Goal: Entertainment & Leisure: Consume media (video, audio)

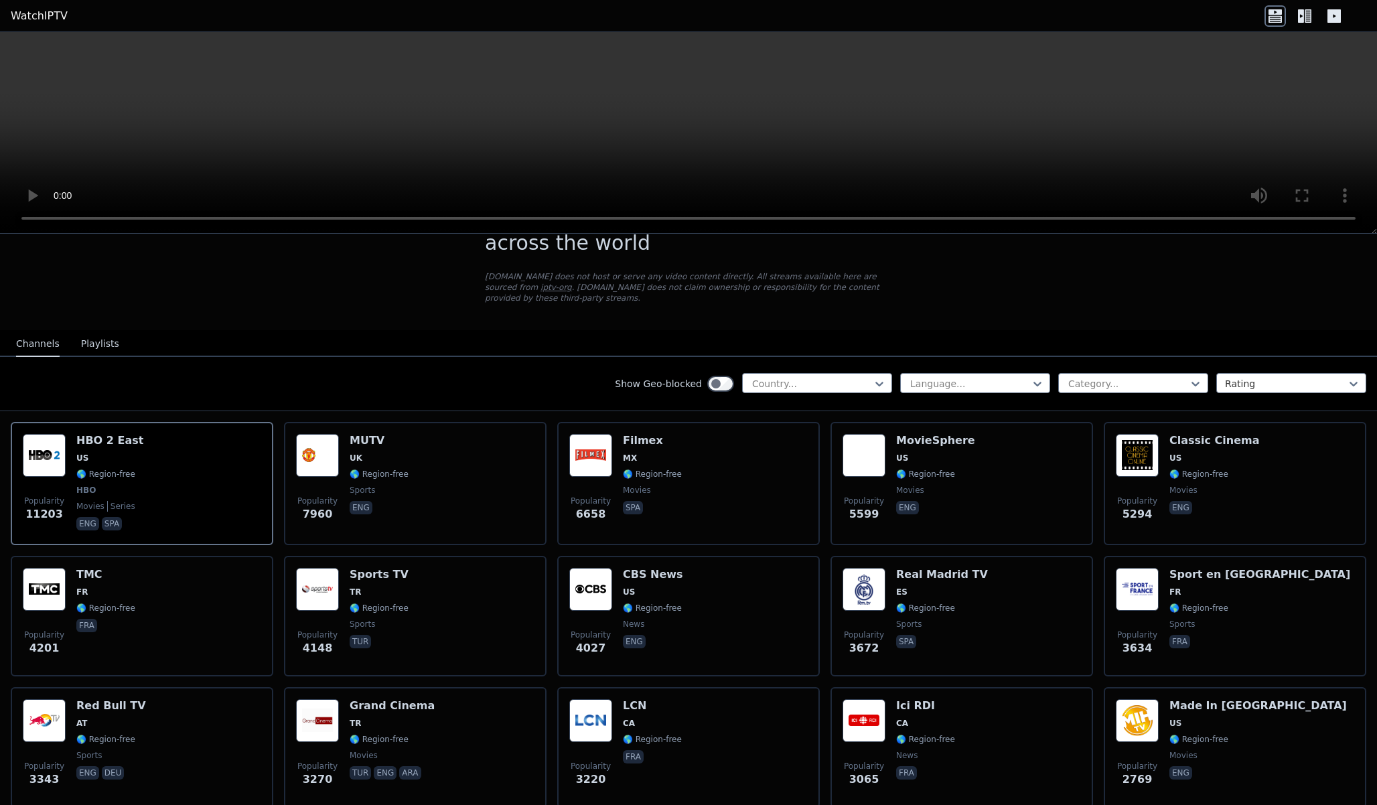
scroll to position [46, 0]
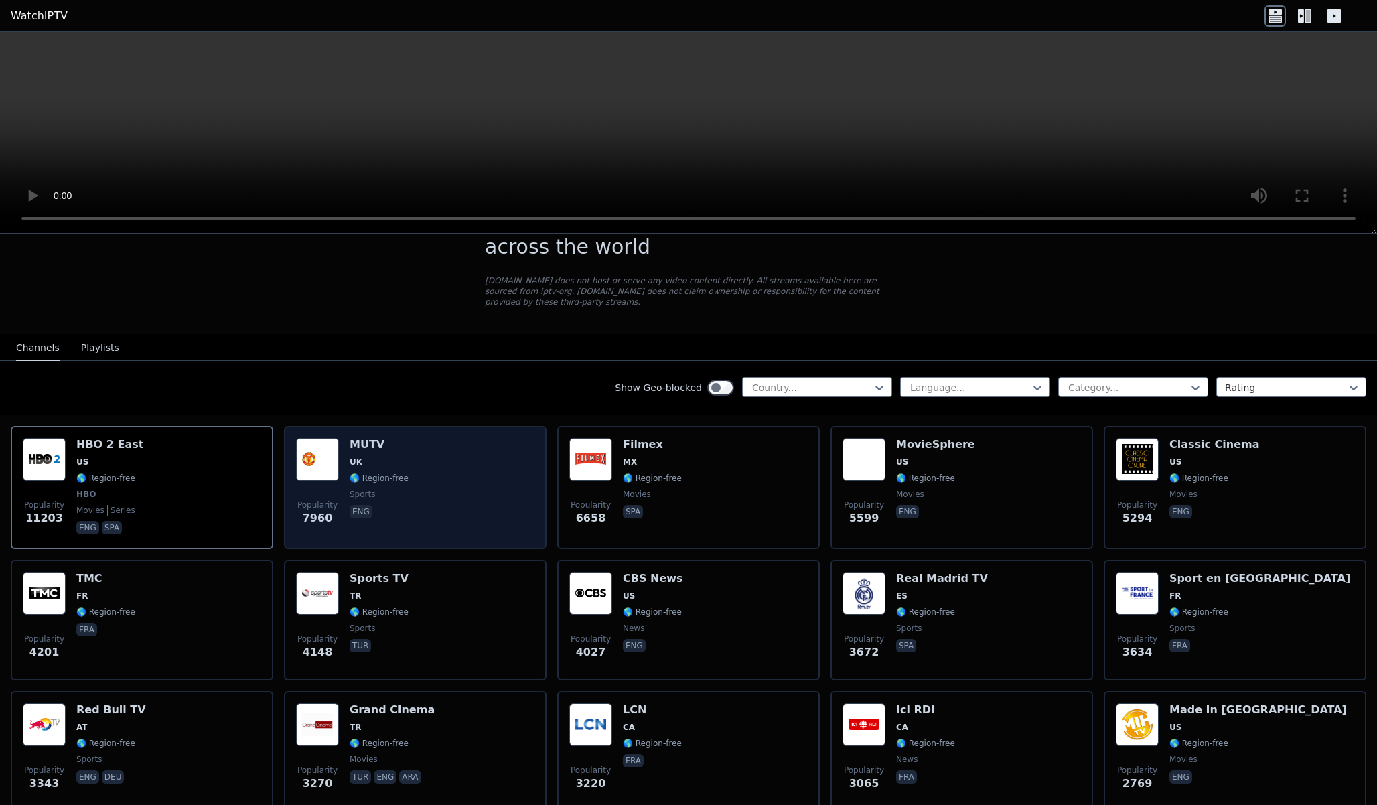
click at [332, 468] on img at bounding box center [317, 459] width 43 height 43
click at [334, 465] on img at bounding box center [317, 459] width 43 height 43
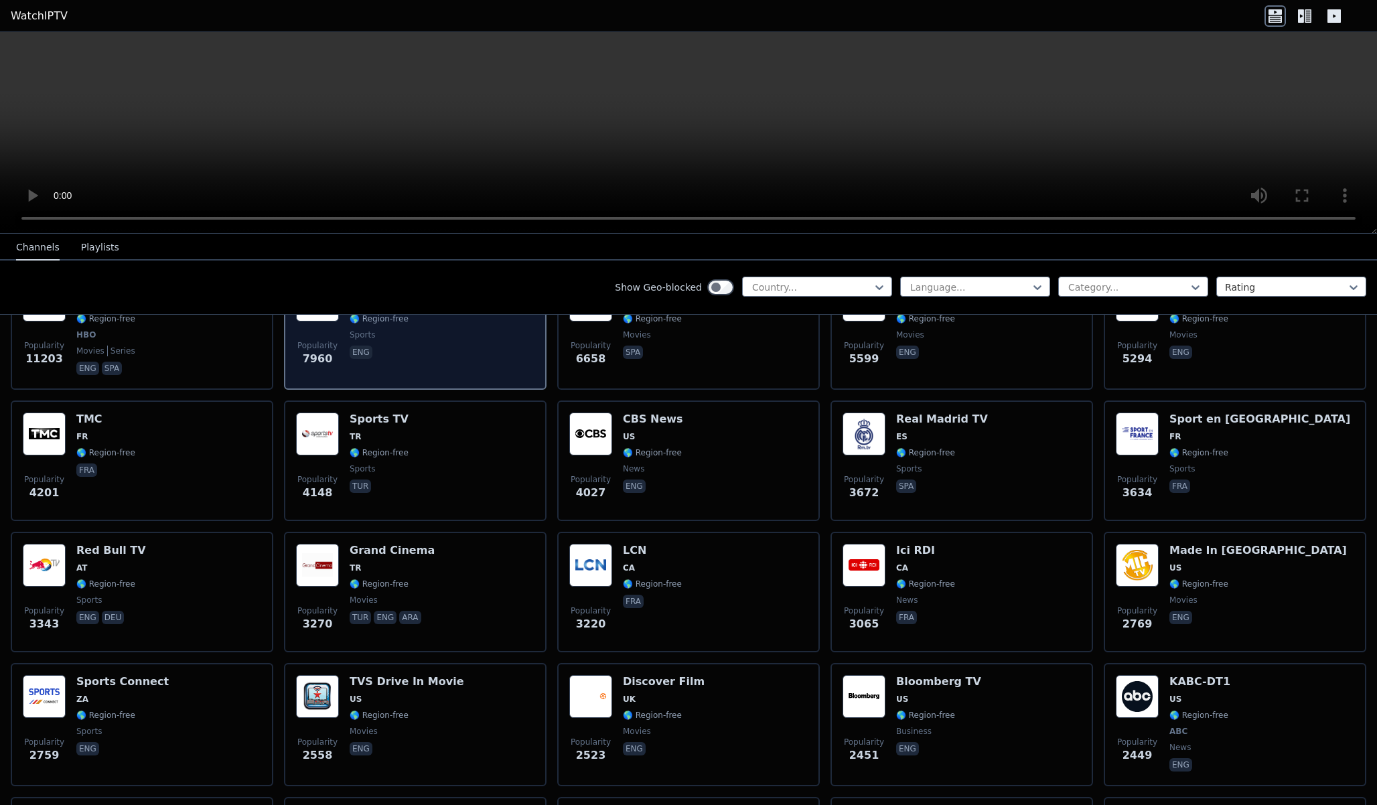
scroll to position [0, 0]
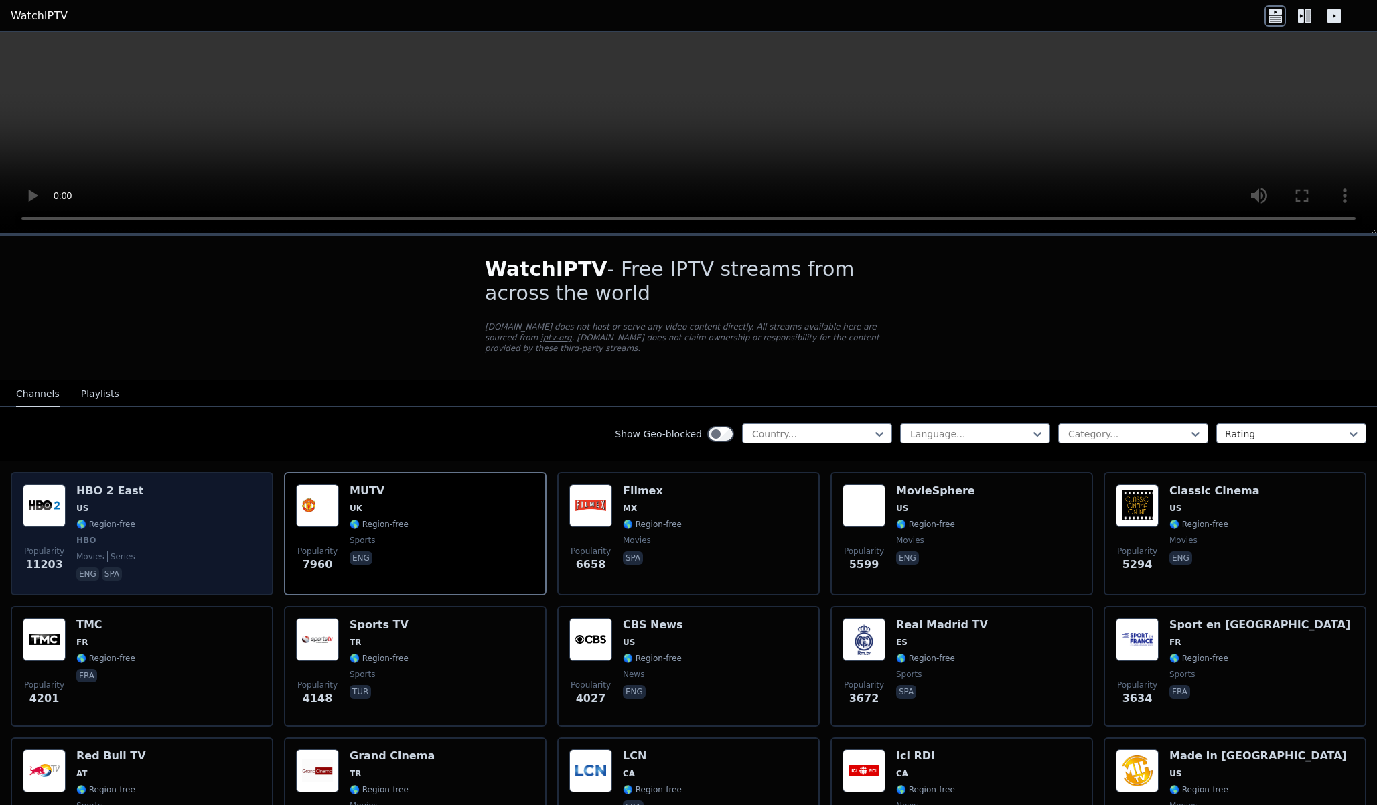
click at [141, 556] on div "Popularity 11203 HBO 2 East US 🌎 Region-free HBO movies series eng spa" at bounding box center [142, 533] width 238 height 99
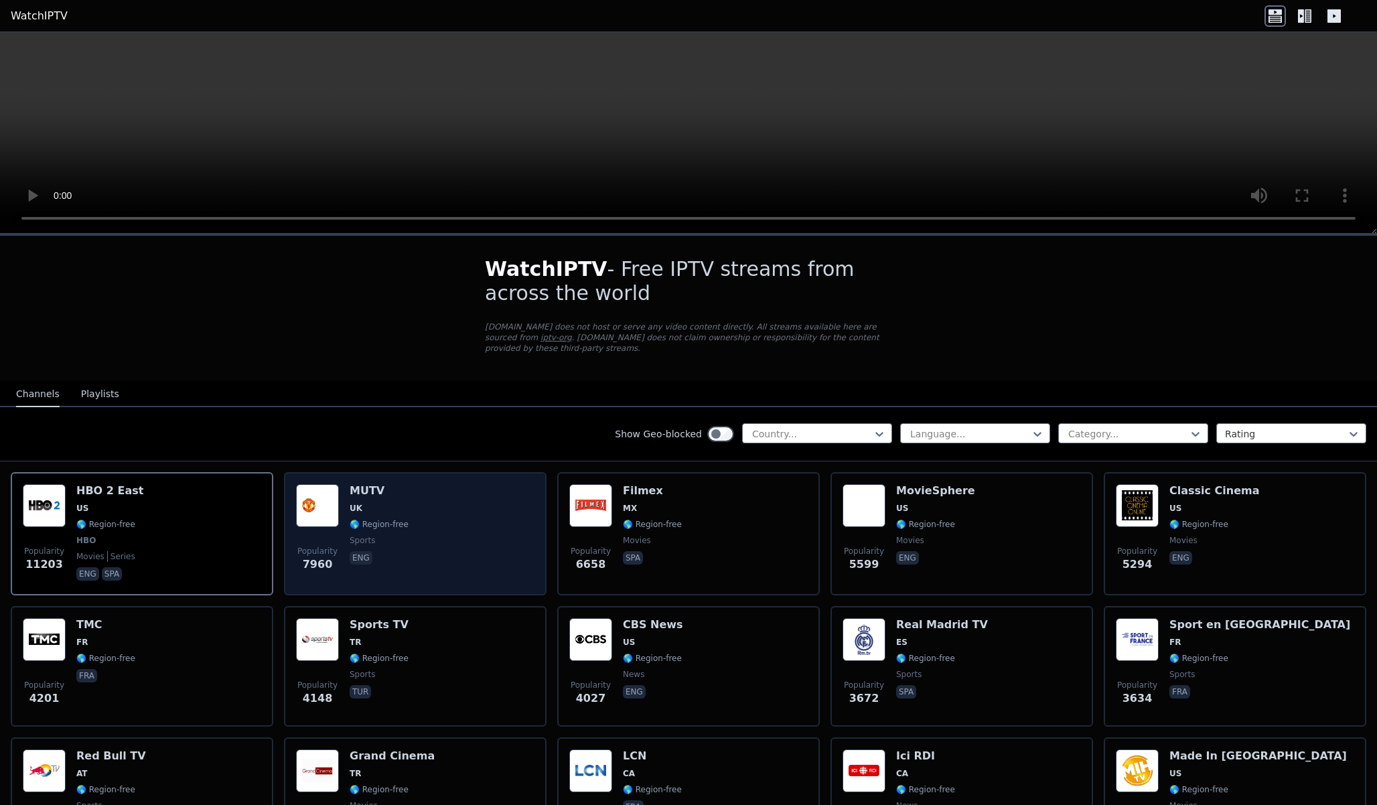
click at [356, 510] on span "UK" at bounding box center [356, 508] width 13 height 11
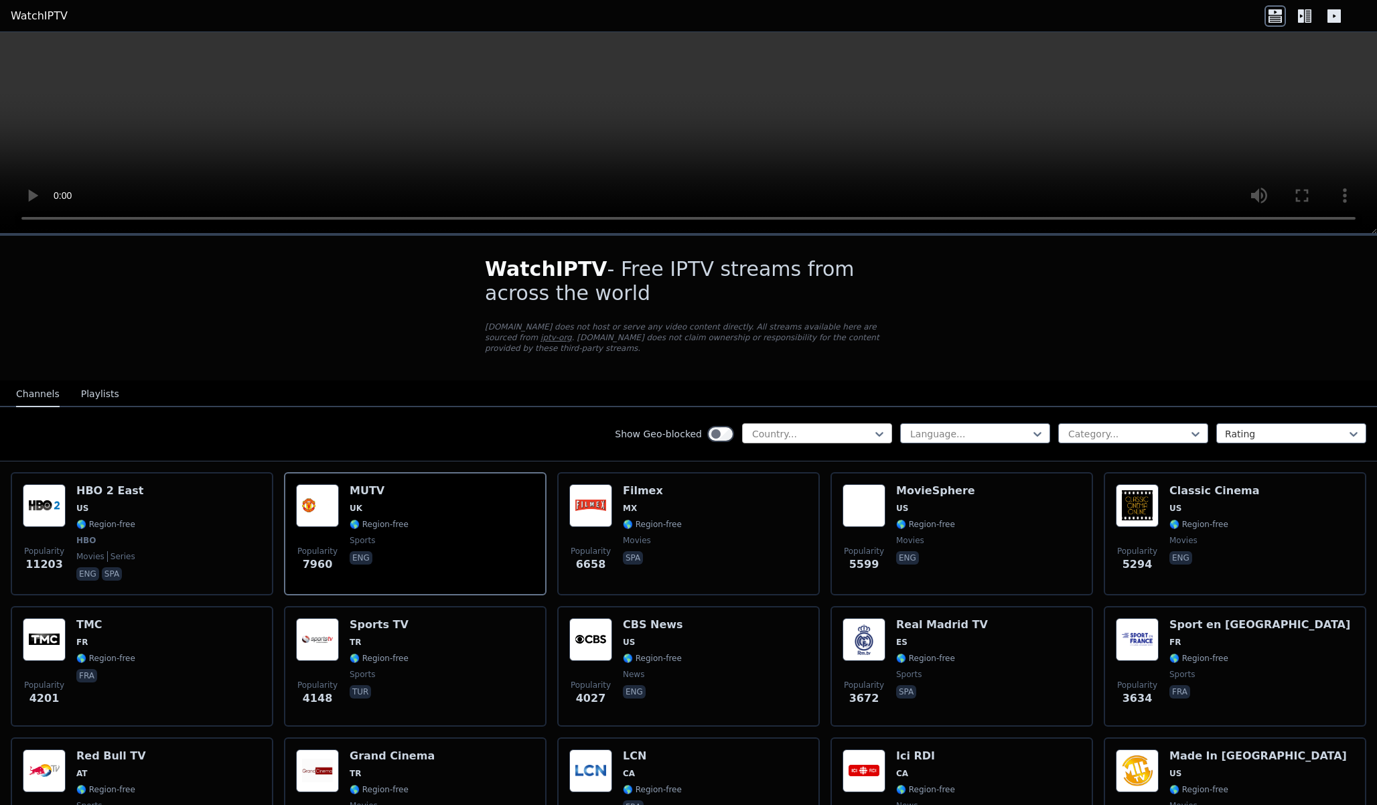
click at [790, 430] on div at bounding box center [812, 433] width 122 height 13
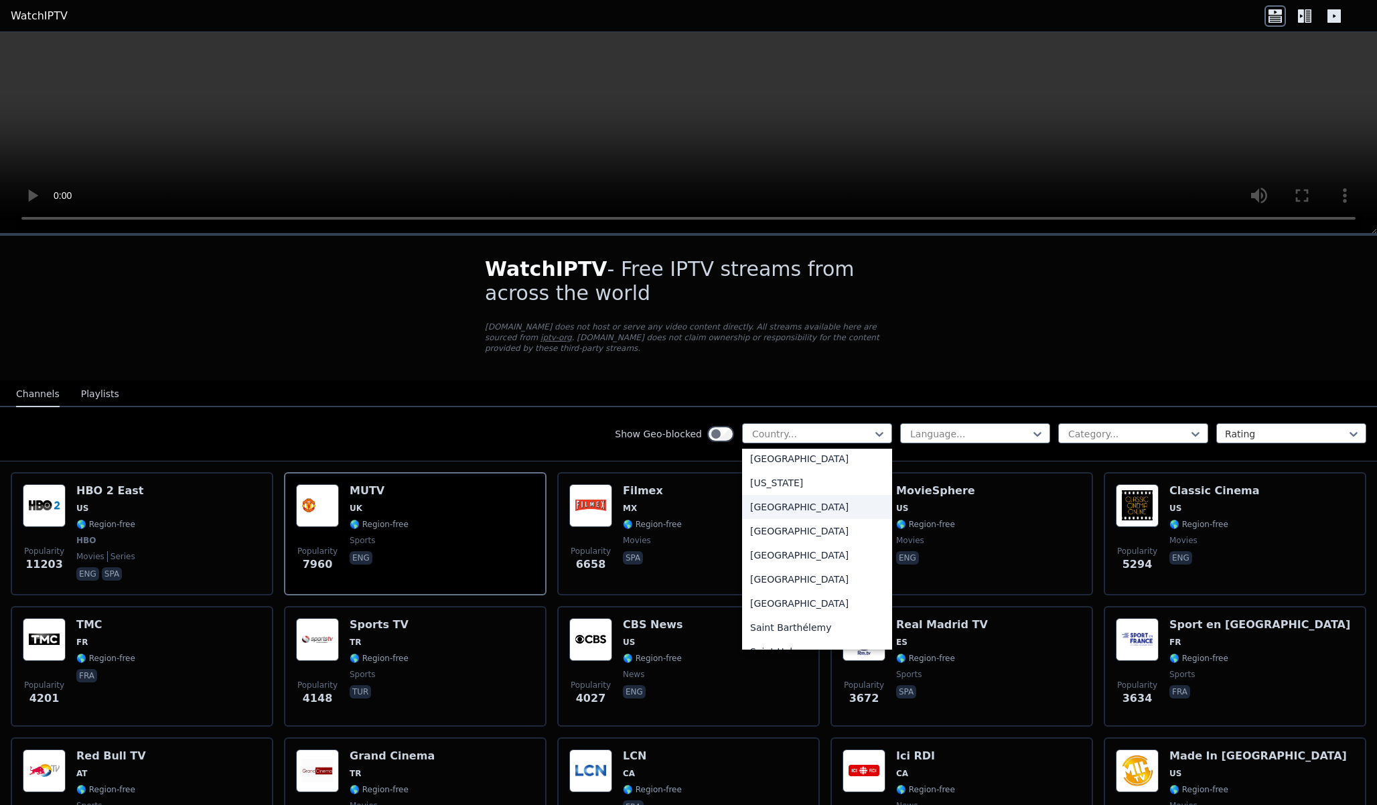
scroll to position [3615, 0]
click at [801, 575] on div "[GEOGRAPHIC_DATA]" at bounding box center [817, 575] width 150 height 24
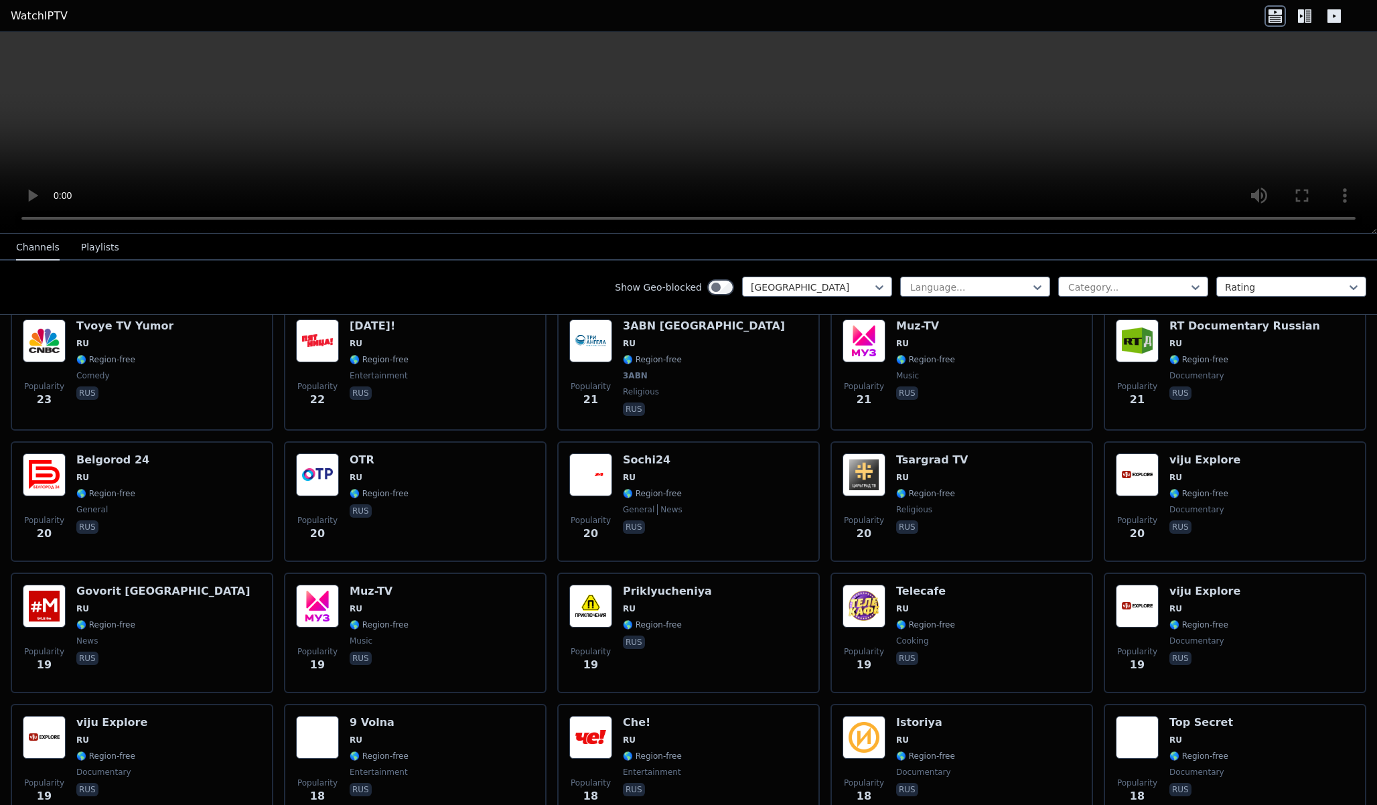
scroll to position [3962, 0]
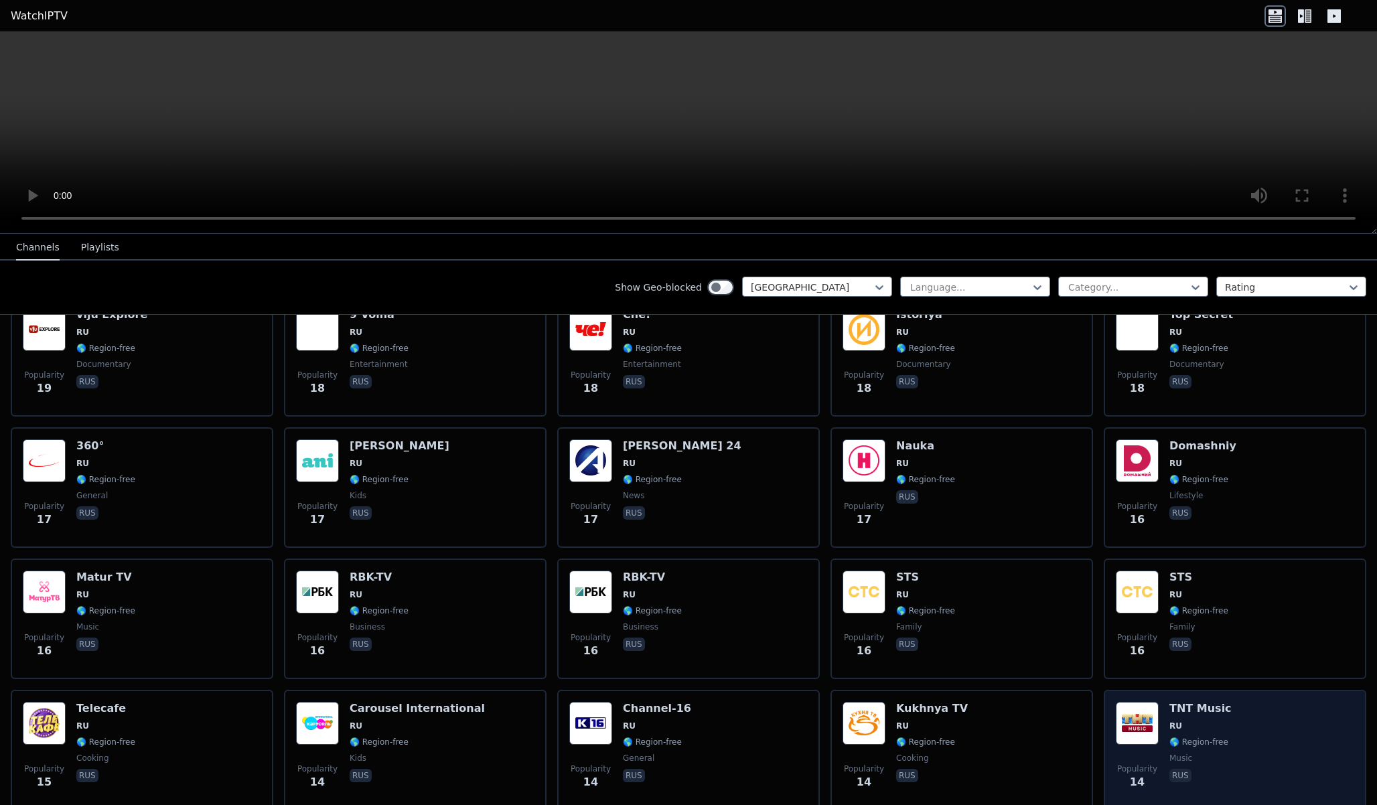
click at [1144, 702] on img at bounding box center [1137, 723] width 43 height 43
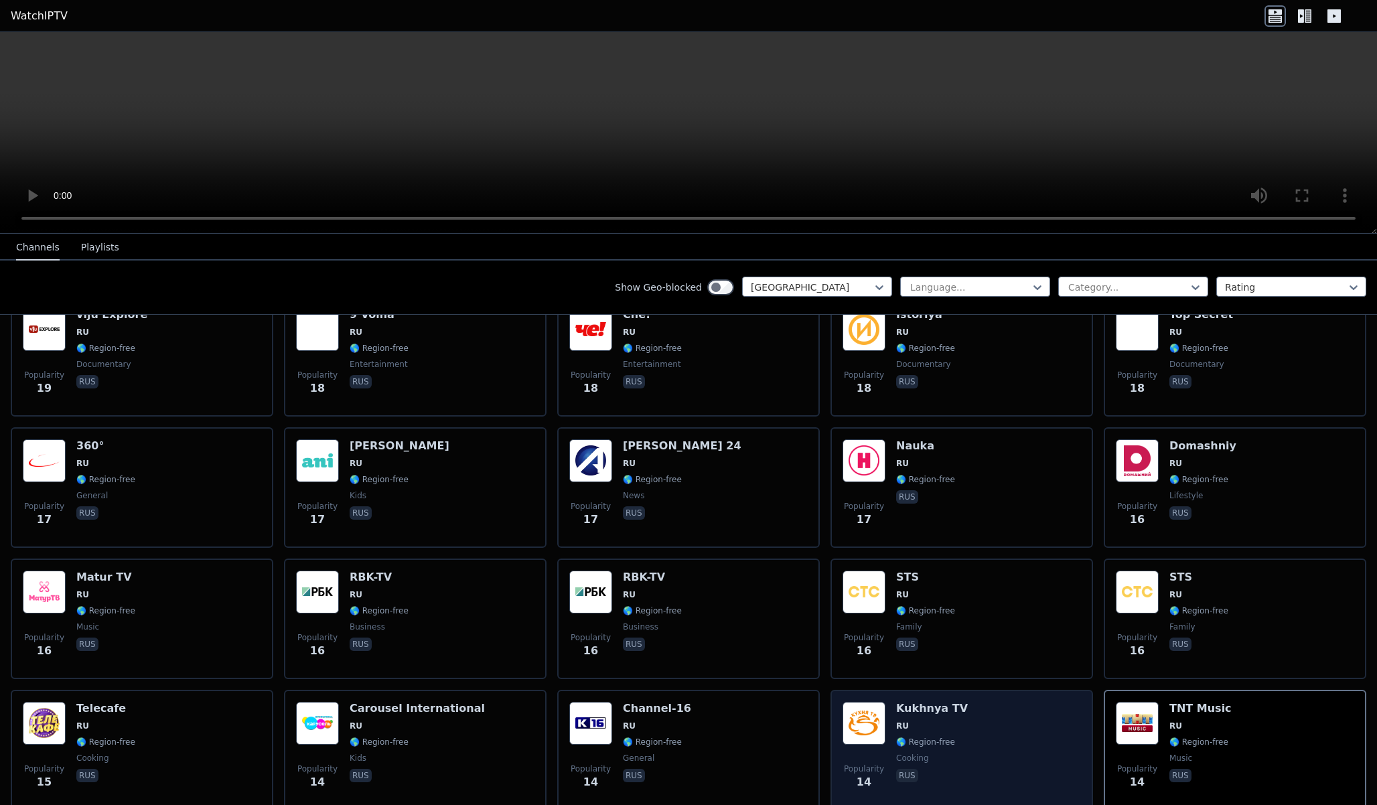
click at [861, 702] on img at bounding box center [864, 723] width 43 height 43
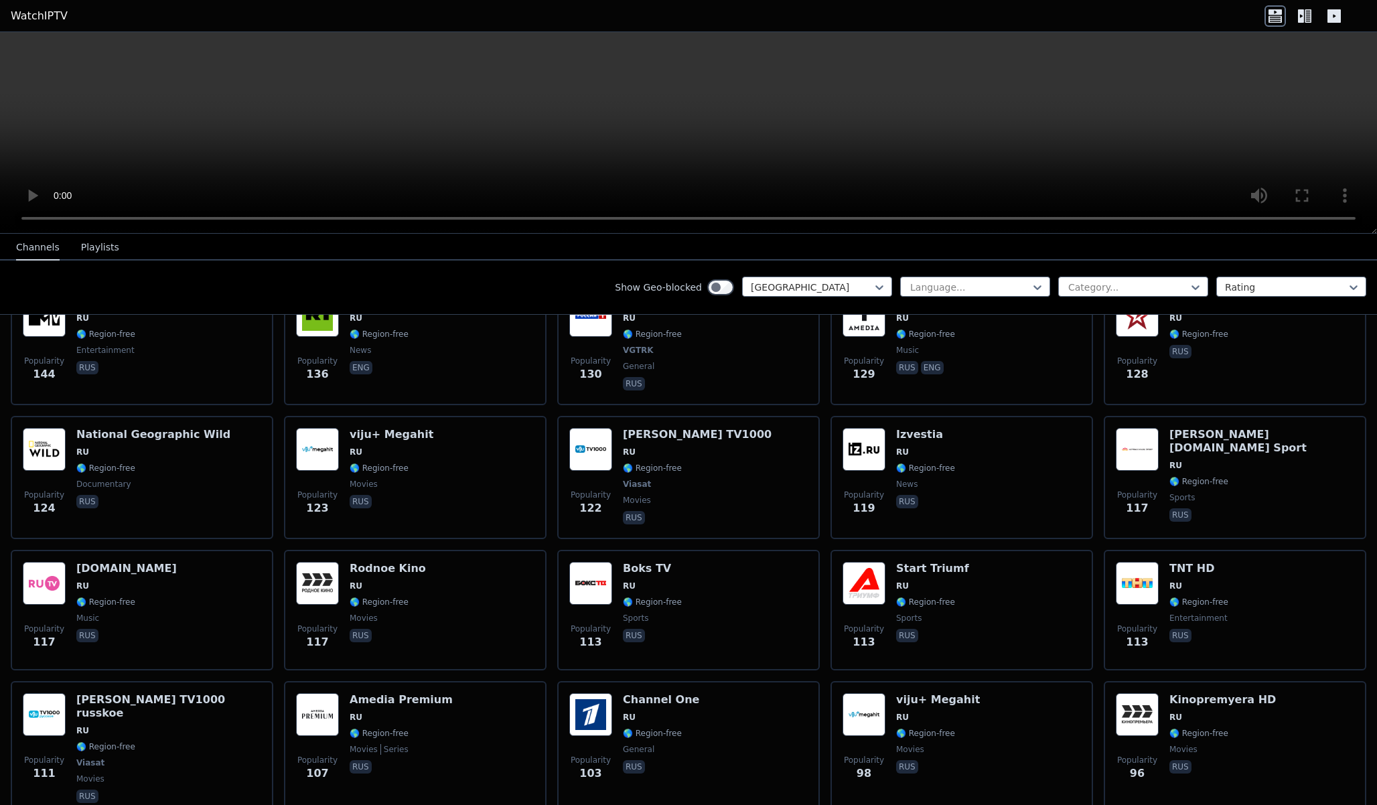
scroll to position [871, 0]
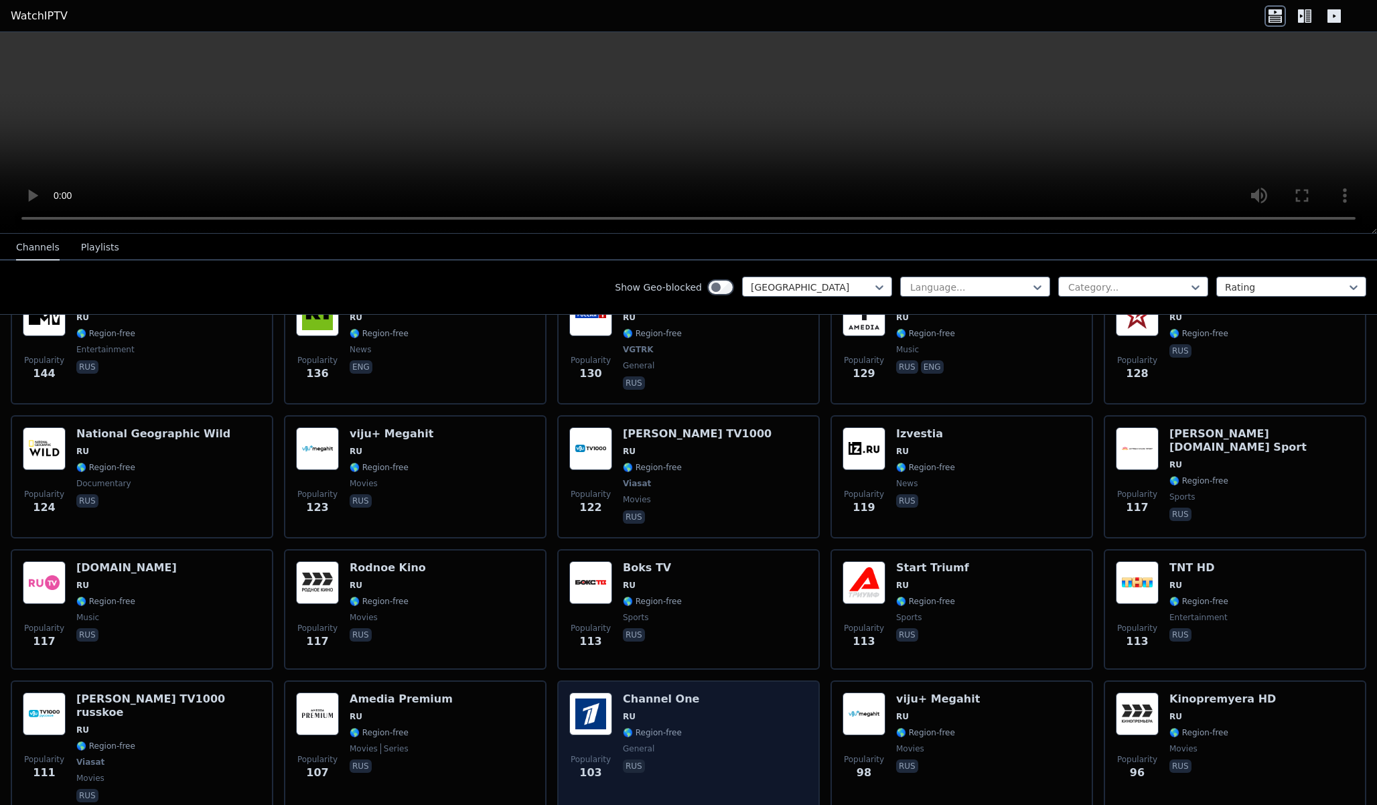
click at [729, 715] on div "Popularity 103 Channel One RU 🌎 Region-free general [DEMOGRAPHIC_DATA]" at bounding box center [688, 749] width 238 height 113
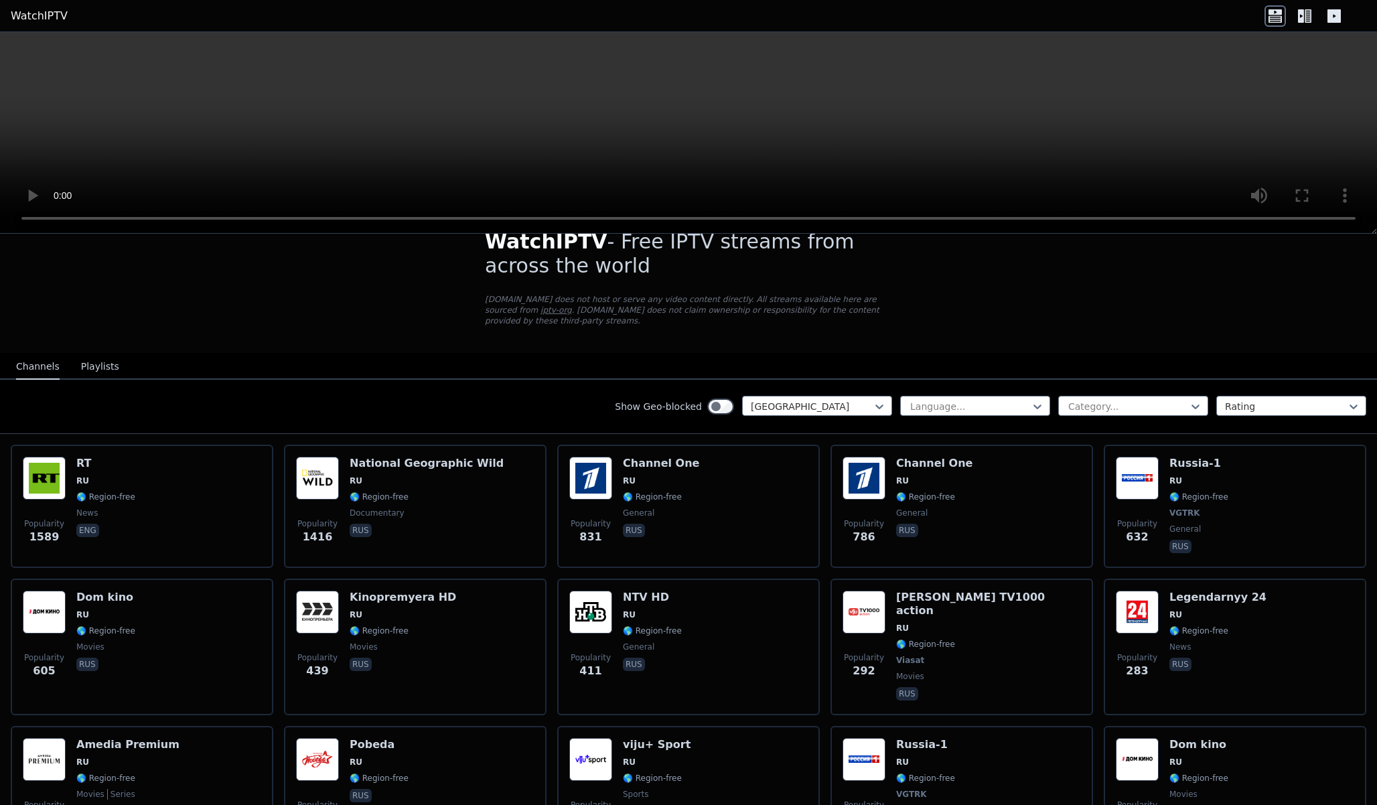
scroll to position [17, 0]
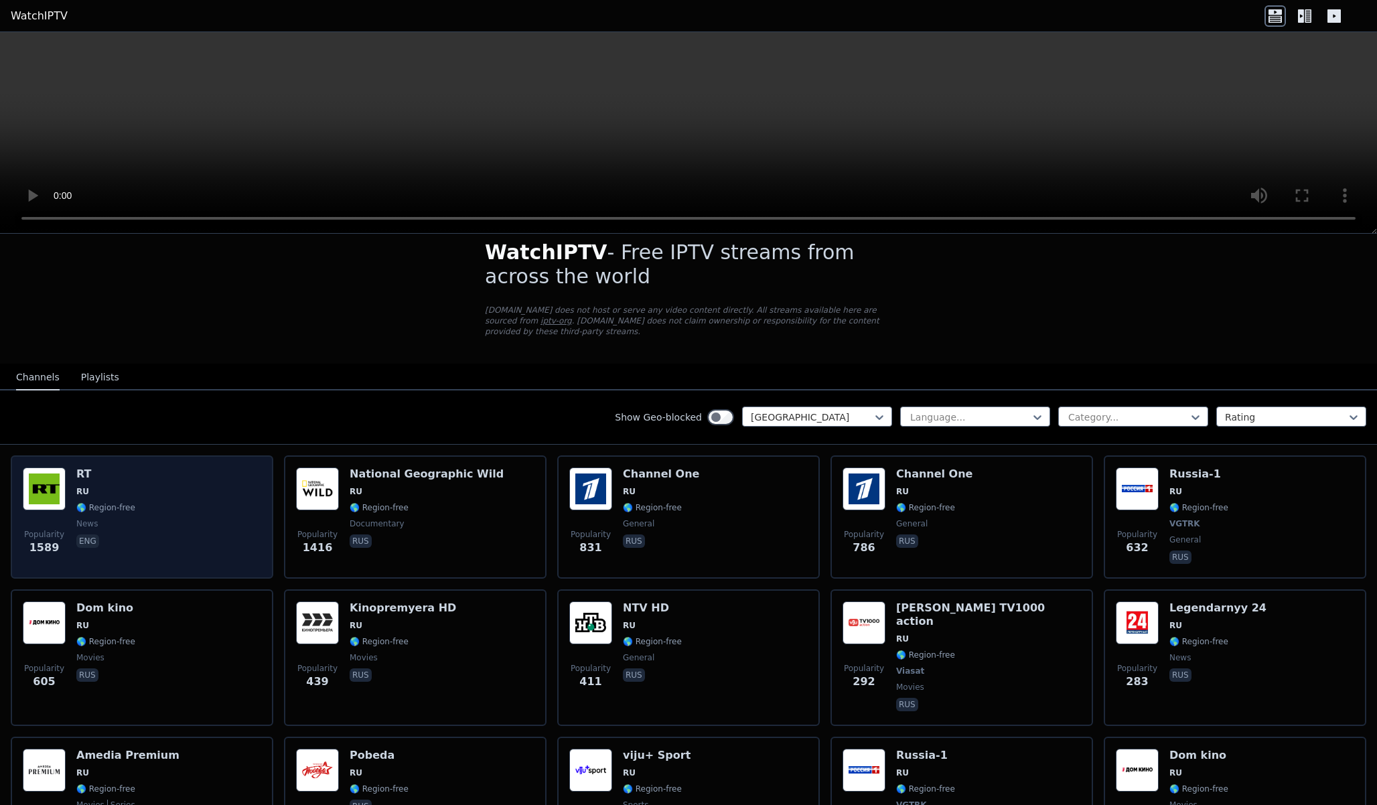
click at [216, 527] on div "Popularity 1589 RT RU 🌎 Region-free news eng" at bounding box center [142, 517] width 238 height 99
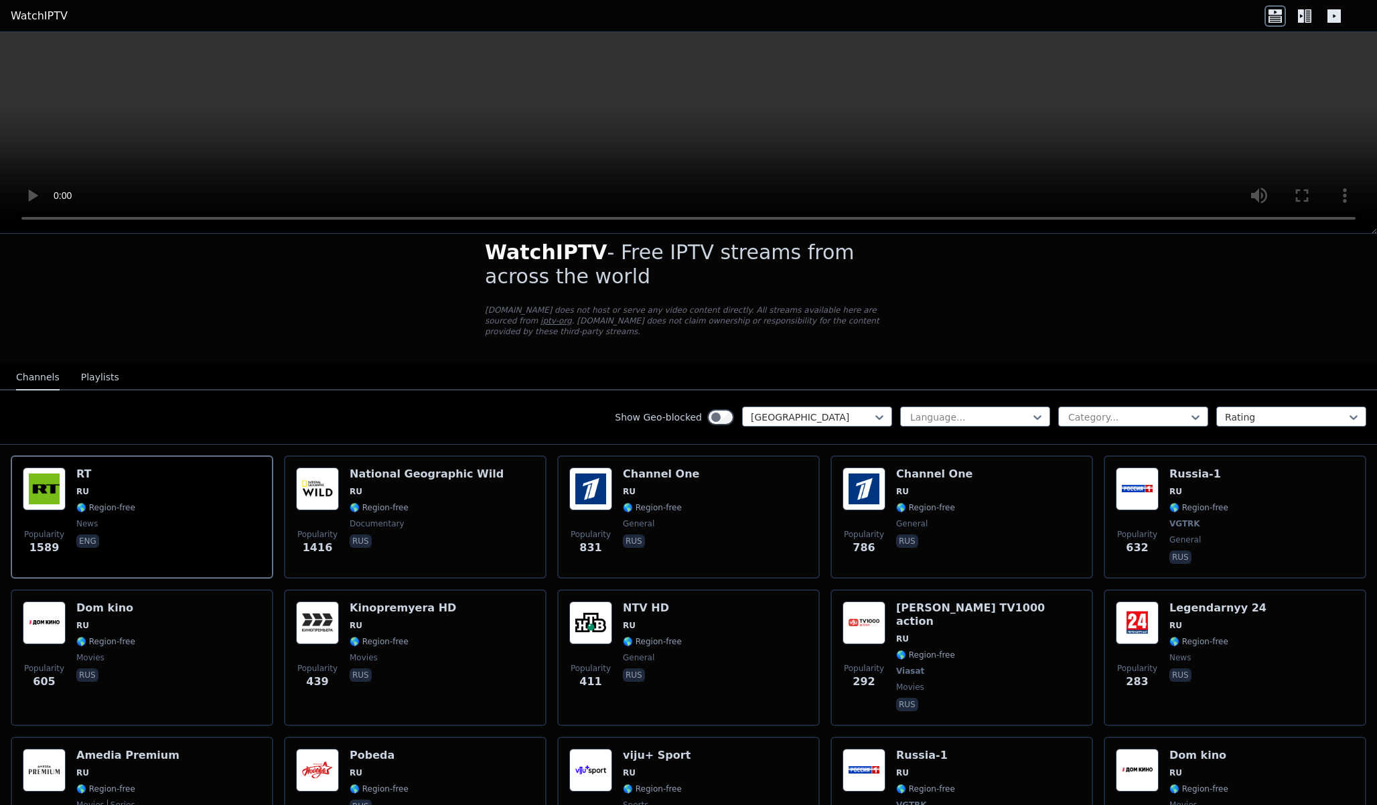
click at [90, 374] on button "Playlists" at bounding box center [100, 377] width 38 height 25
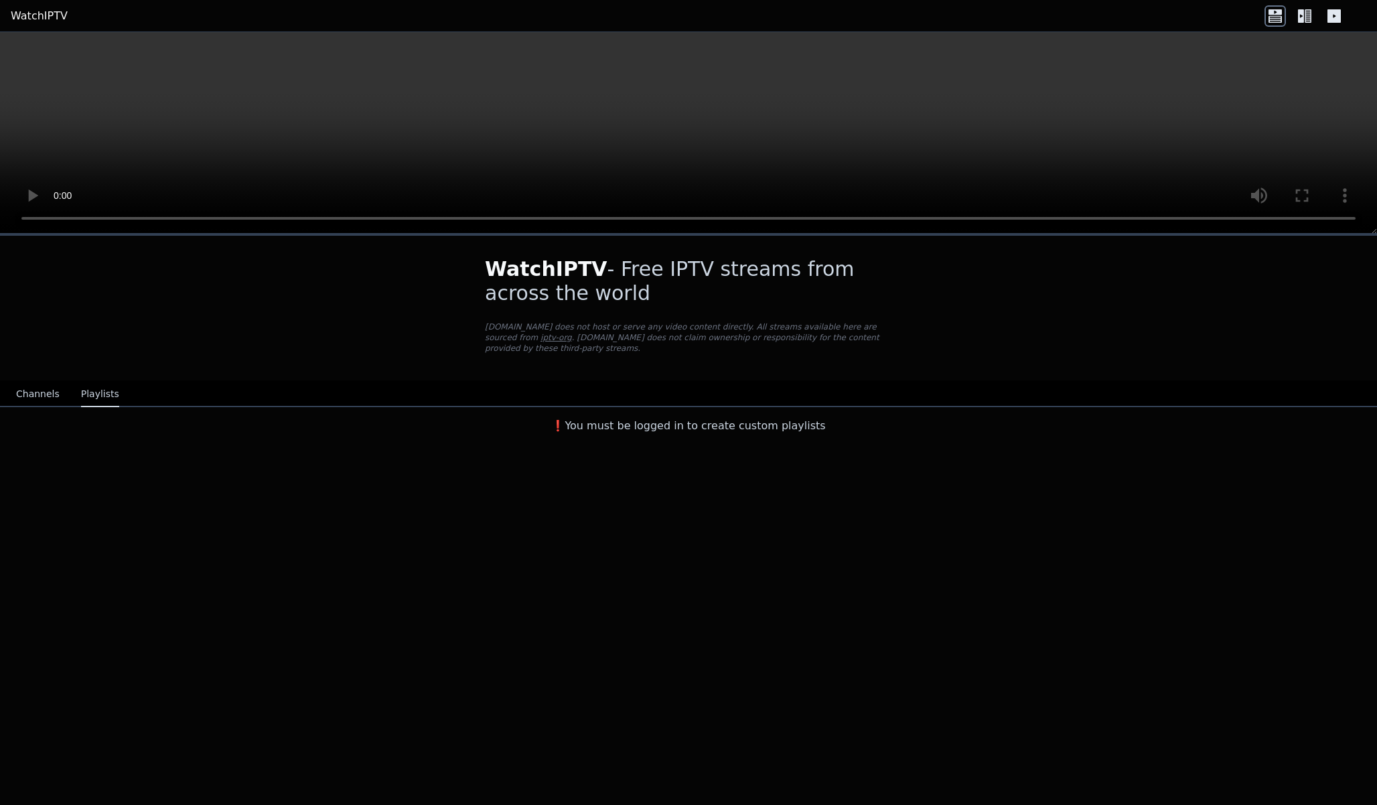
scroll to position [0, 0]
click at [27, 389] on button "Channels" at bounding box center [38, 394] width 44 height 25
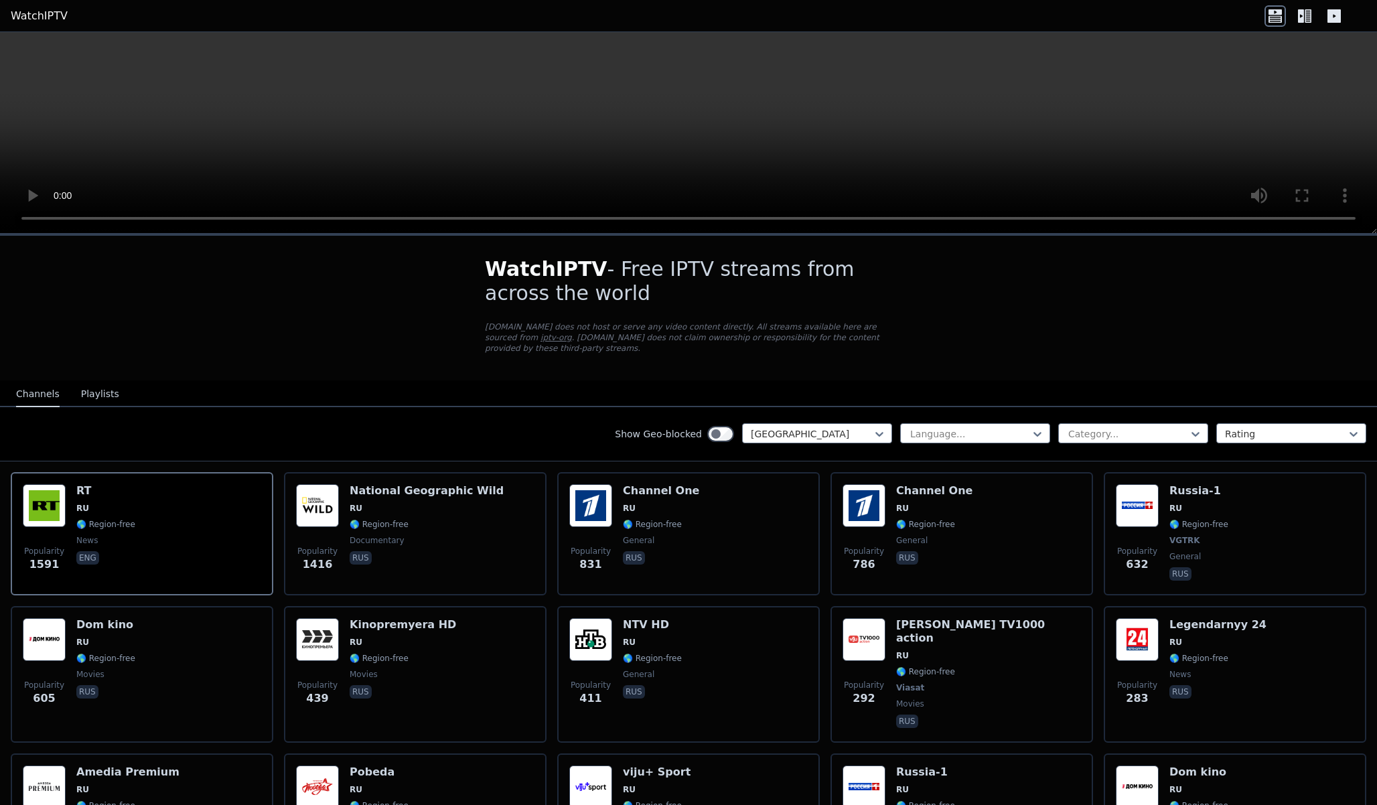
click at [610, 147] on video at bounding box center [688, 133] width 1377 height 202
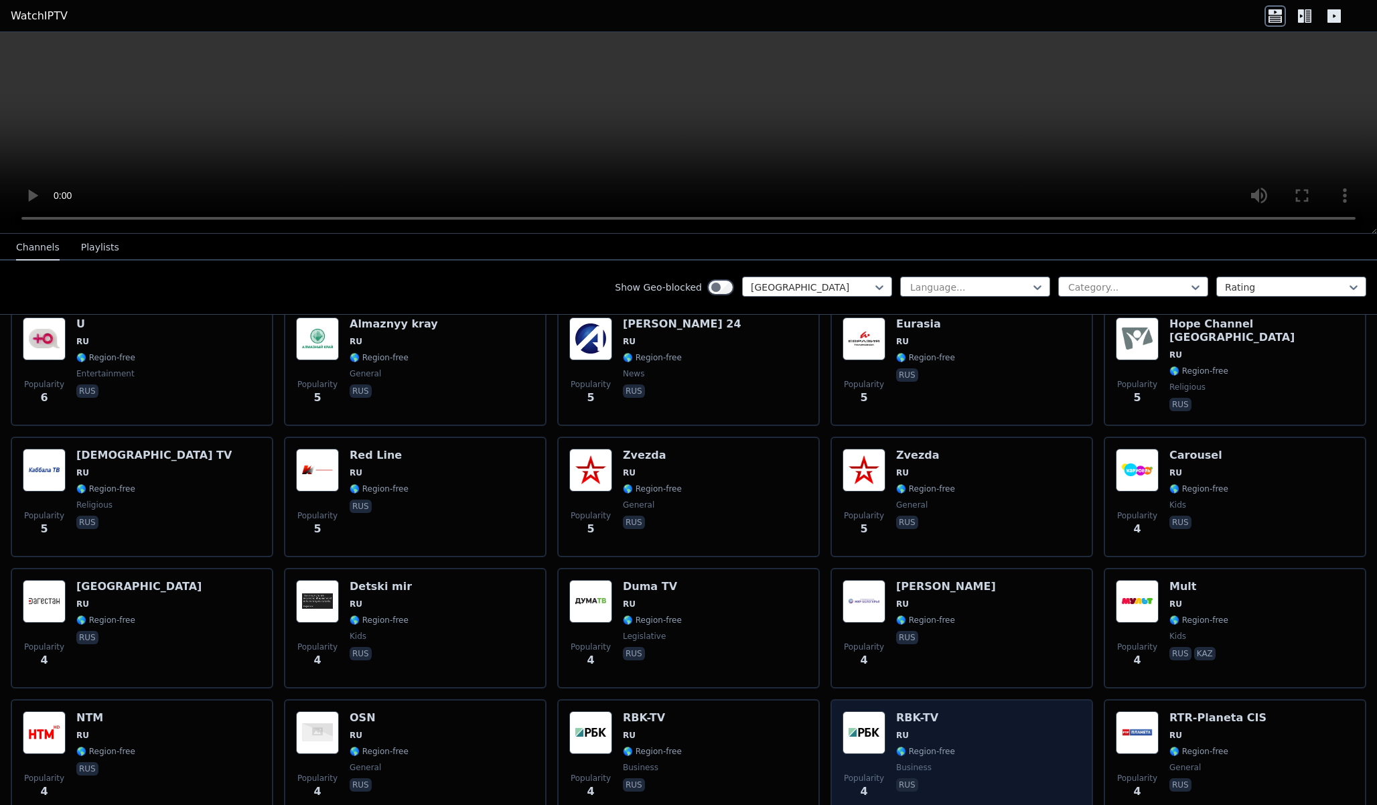
scroll to position [1440, 0]
